Goal: Information Seeking & Learning: Learn about a topic

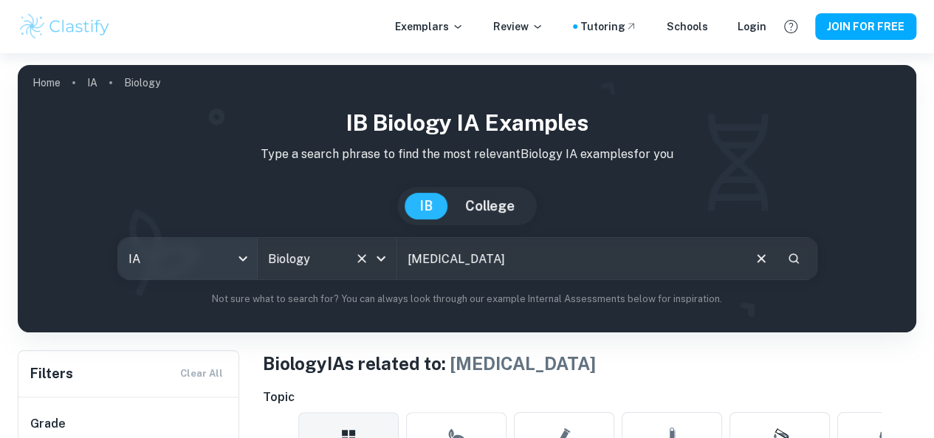
click at [264, 267] on body "We value your privacy We use cookies to enhance your browsing experience, serve…" at bounding box center [467, 272] width 934 height 438
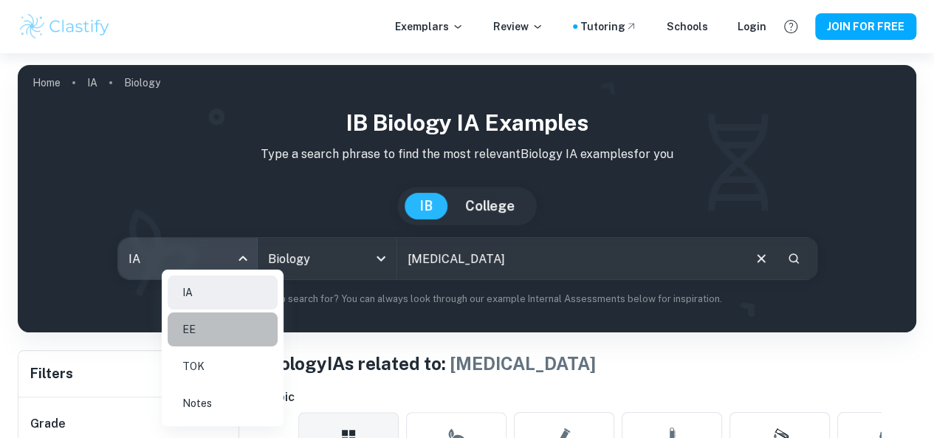
click at [252, 331] on li "EE" at bounding box center [223, 329] width 110 height 34
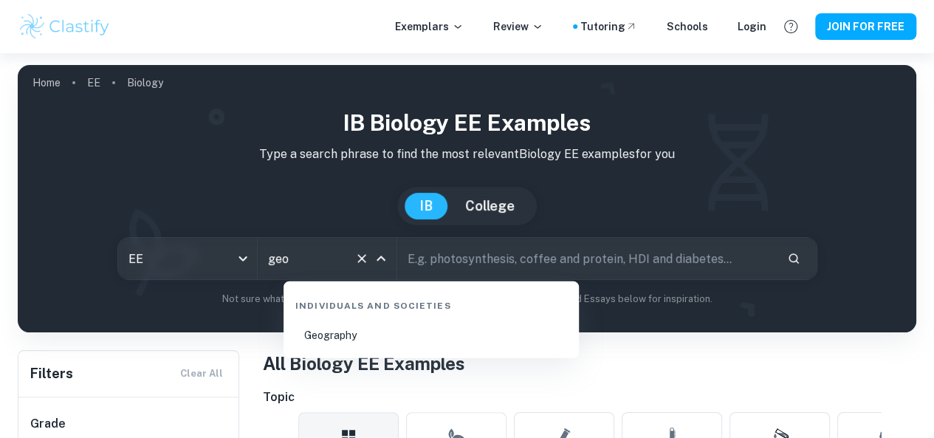
click at [393, 333] on li "Geography" at bounding box center [430, 335] width 283 height 34
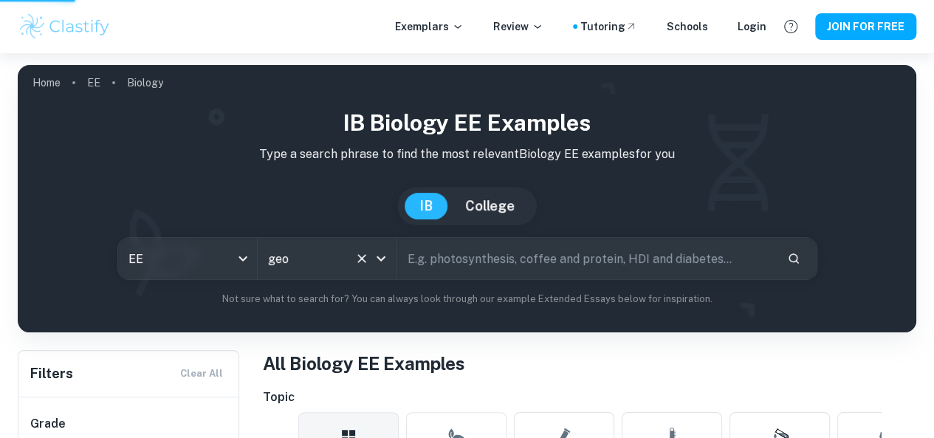
type input "Geography"
click at [523, 240] on input "[MEDICAL_DATA]" at bounding box center [586, 258] width 378 height 41
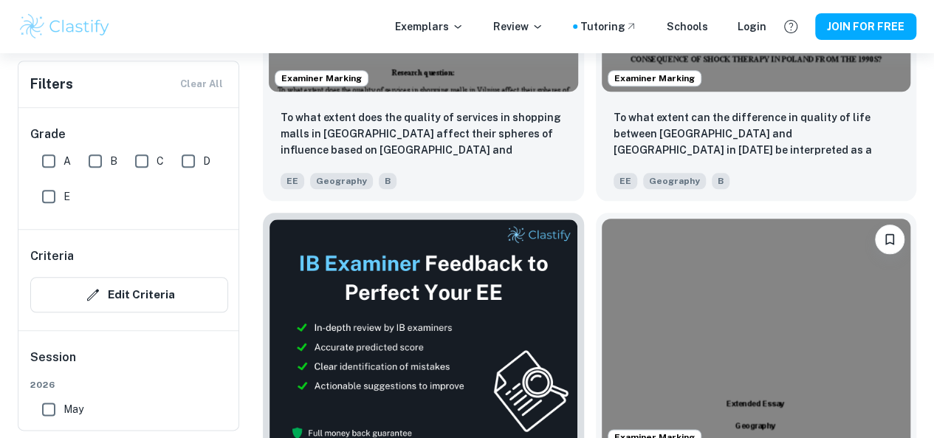
scroll to position [685, 0]
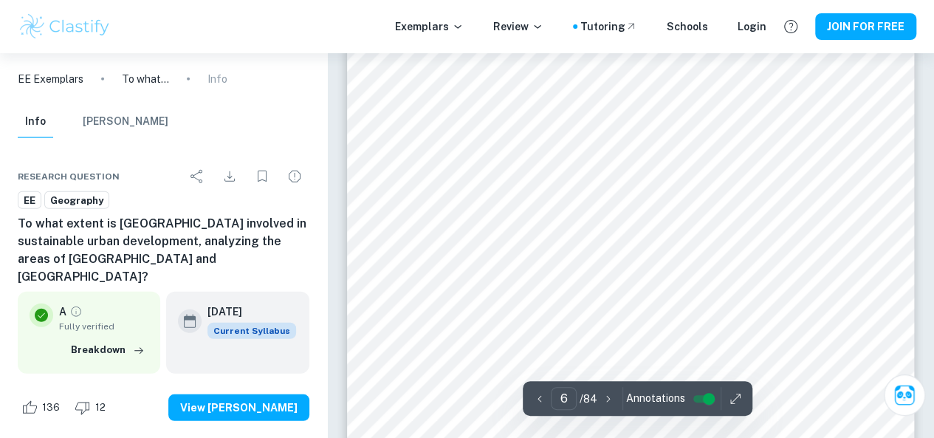
scroll to position [4631, 0]
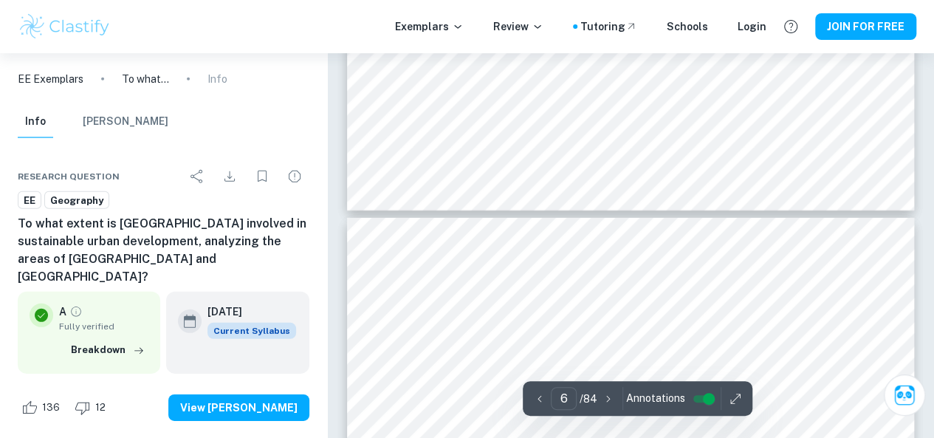
type input "7"
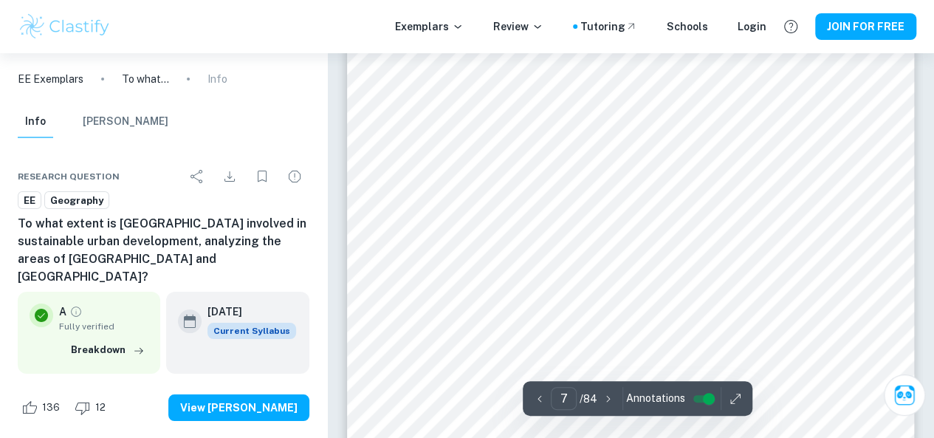
scroll to position [5448, 0]
